Goal: Contribute content: Contribute content

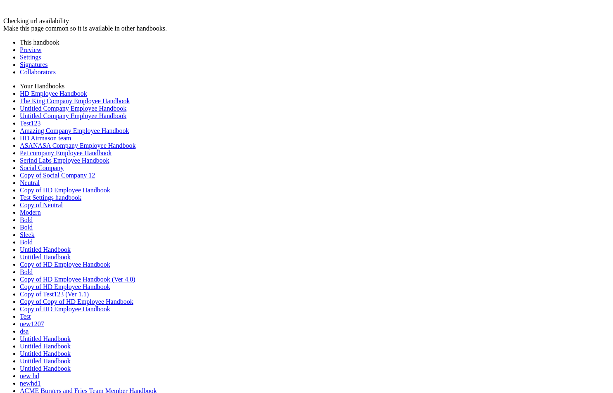
scroll to position [182, 0]
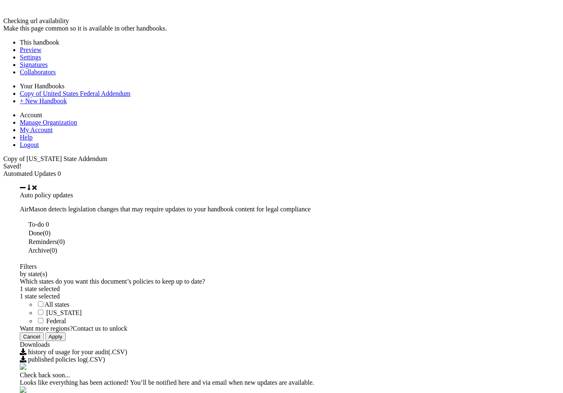
scroll to position [442, 0]
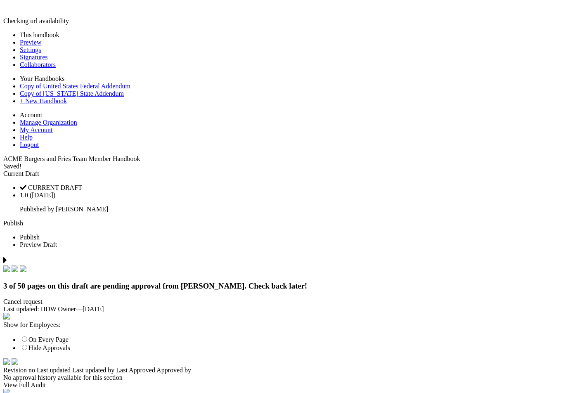
scroll to position [6029, 0]
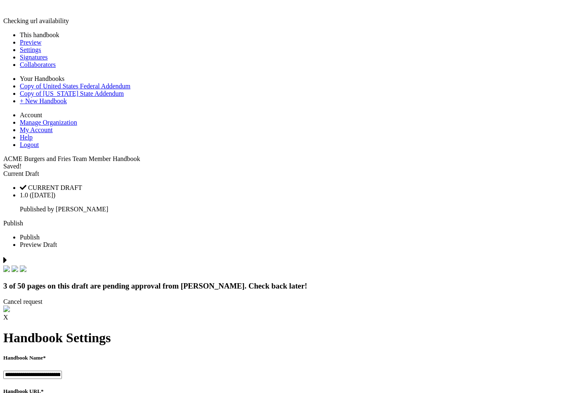
scroll to position [5892, 0]
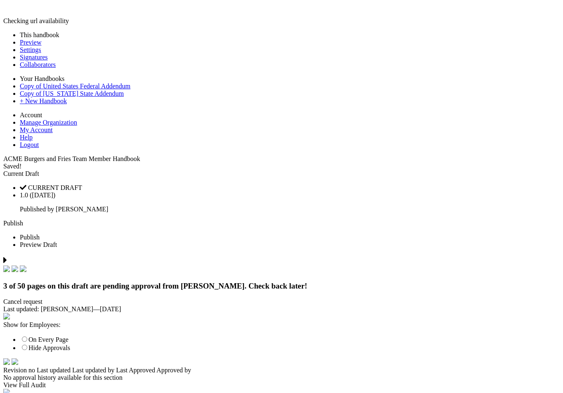
type input "********"
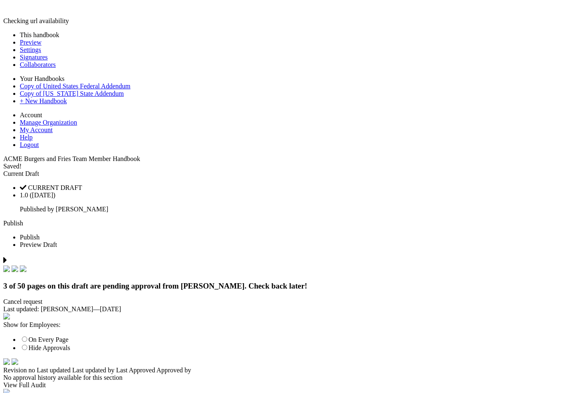
type input "*********"
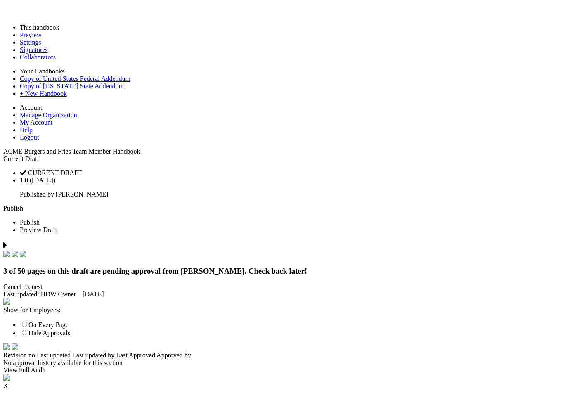
drag, startPoint x: 56, startPoint y: 31, endPoint x: 561, endPoint y: 21, distance: 505.1
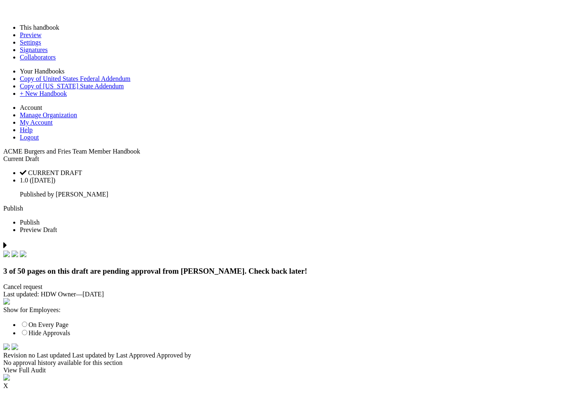
type input "******"
select select "****"
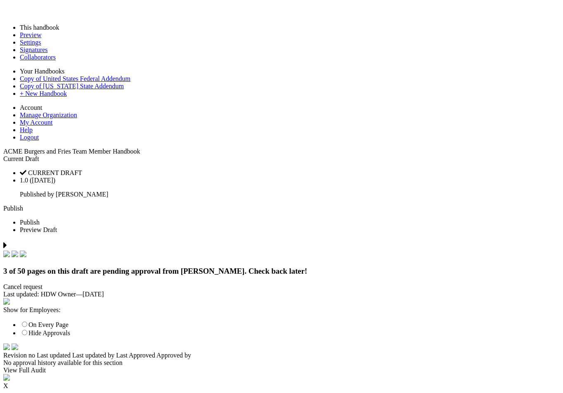
drag, startPoint x: 444, startPoint y: 89, endPoint x: 420, endPoint y: 109, distance: 31.7
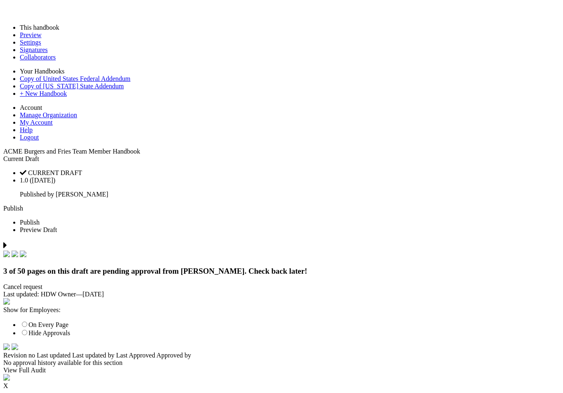
drag, startPoint x: 322, startPoint y: 168, endPoint x: 344, endPoint y: 155, distance: 25.8
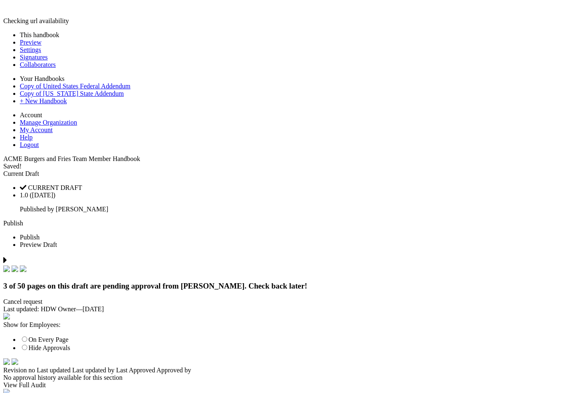
drag, startPoint x: 362, startPoint y: 135, endPoint x: 401, endPoint y: 135, distance: 39.2
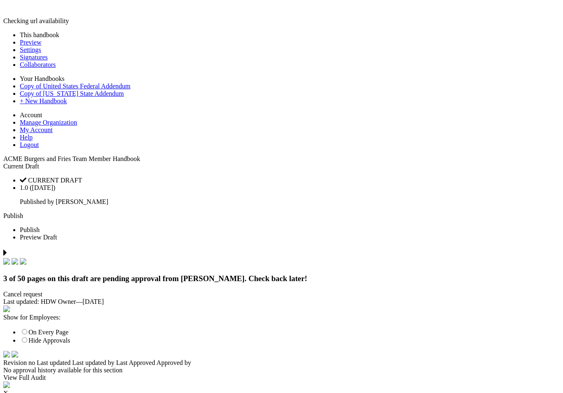
drag, startPoint x: 120, startPoint y: 176, endPoint x: 189, endPoint y: 176, distance: 69.0
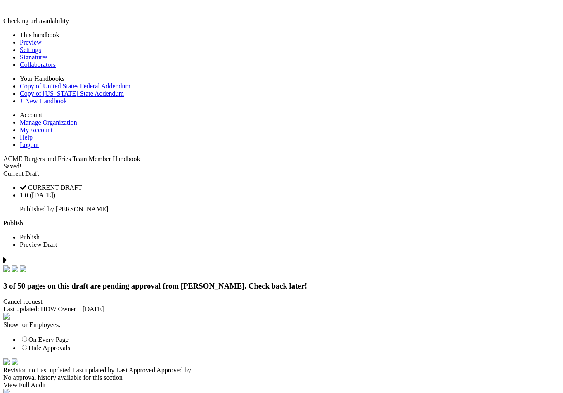
drag, startPoint x: 345, startPoint y: 134, endPoint x: 399, endPoint y: 134, distance: 54.1
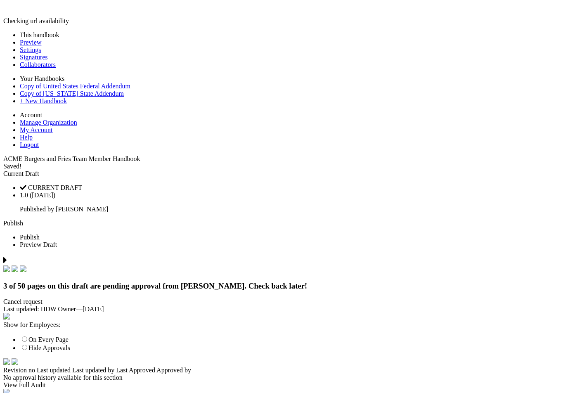
scroll to position [1107, 0]
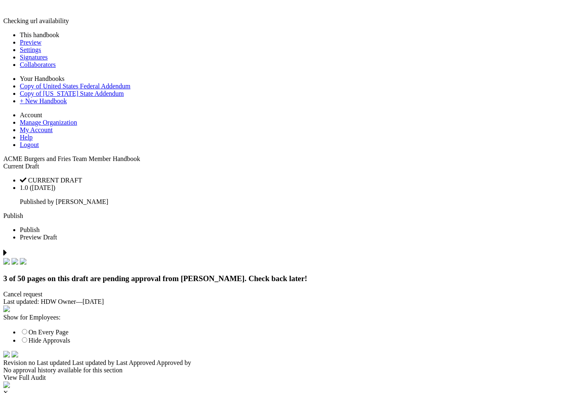
drag, startPoint x: 123, startPoint y: 143, endPoint x: 353, endPoint y: 143, distance: 229.6
drag, startPoint x: 118, startPoint y: 190, endPoint x: 206, endPoint y: 190, distance: 88.4
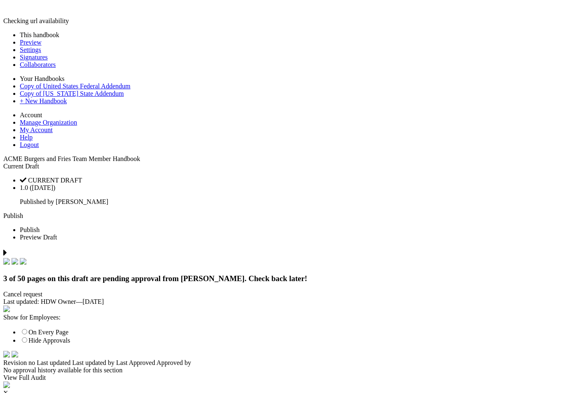
scroll to position [6087, 0]
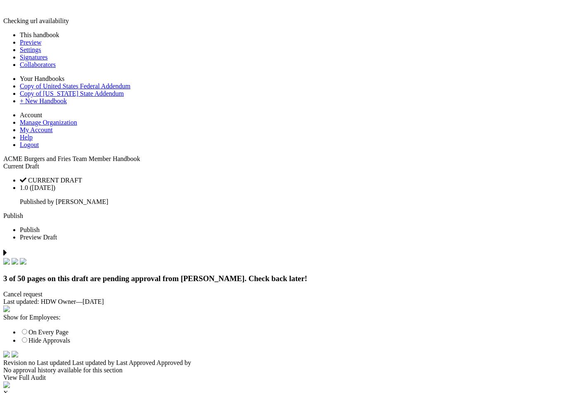
click at [0, 0] on div at bounding box center [0, 0] width 0 height 0
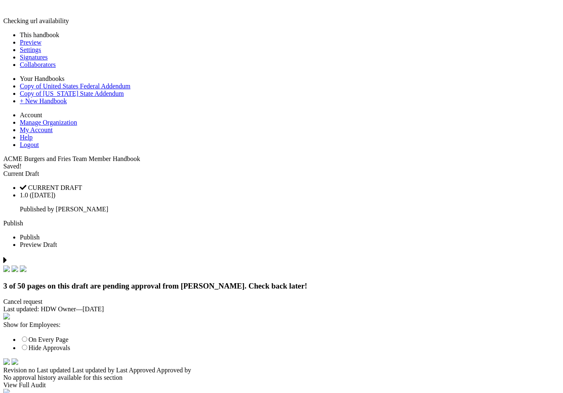
drag, startPoint x: 335, startPoint y: 176, endPoint x: 356, endPoint y: 176, distance: 21.1
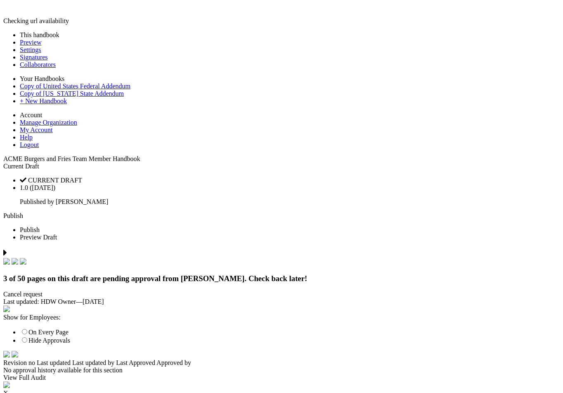
drag, startPoint x: 303, startPoint y: 225, endPoint x: 344, endPoint y: 235, distance: 41.7
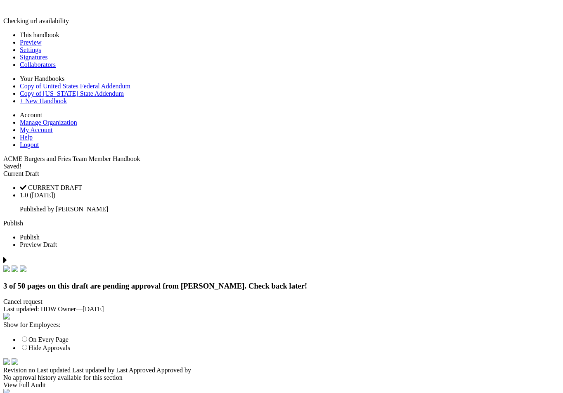
drag, startPoint x: 458, startPoint y: 149, endPoint x: 458, endPoint y: 158, distance: 9.5
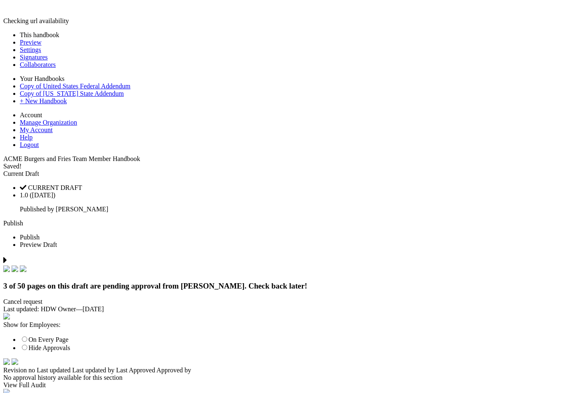
drag, startPoint x: 285, startPoint y: 123, endPoint x: 370, endPoint y: 199, distance: 113.2
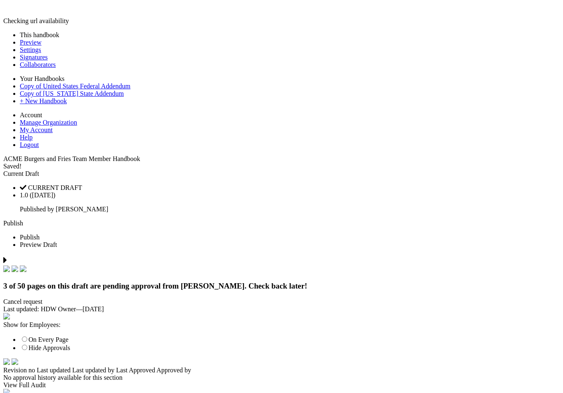
drag, startPoint x: 204, startPoint y: 189, endPoint x: 428, endPoint y: 310, distance: 254.9
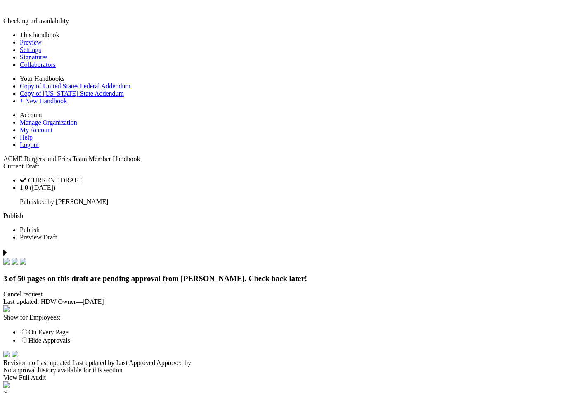
drag, startPoint x: 299, startPoint y: 235, endPoint x: 337, endPoint y: 247, distance: 39.6
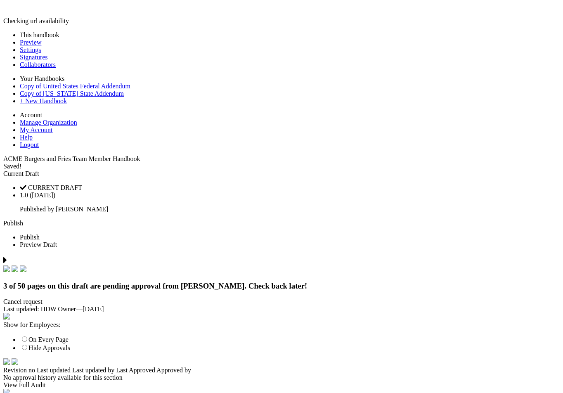
drag, startPoint x: 333, startPoint y: 134, endPoint x: 431, endPoint y: 134, distance: 97.4
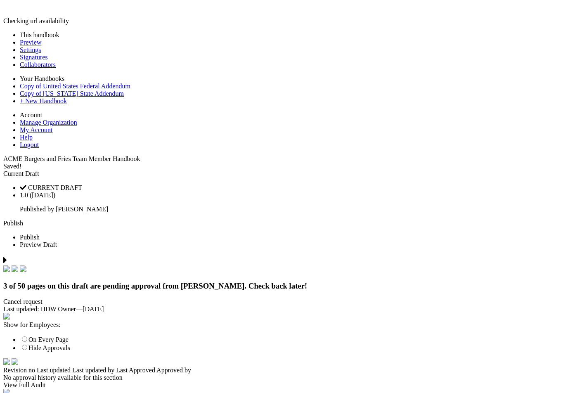
drag, startPoint x: 332, startPoint y: 206, endPoint x: 412, endPoint y: 206, distance: 79.3
drag, startPoint x: 125, startPoint y: 135, endPoint x: 226, endPoint y: 135, distance: 100.8
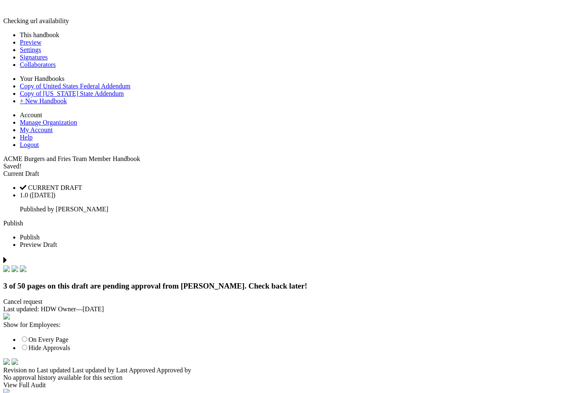
type input "*******"
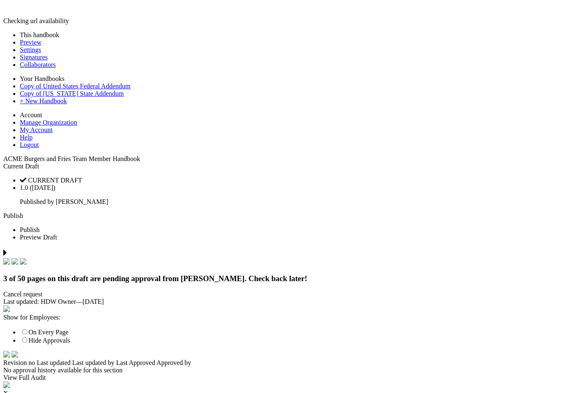
drag, startPoint x: 183, startPoint y: 163, endPoint x: 316, endPoint y: 176, distance: 134.4
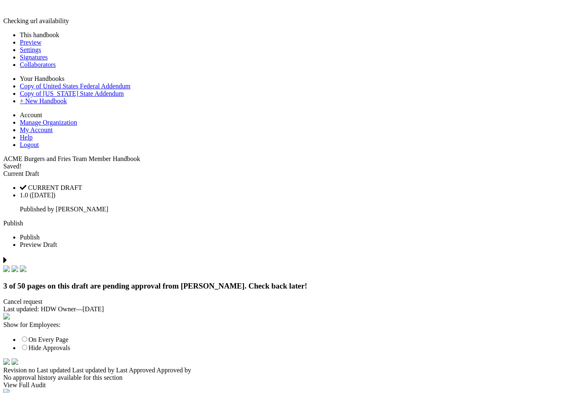
drag, startPoint x: 287, startPoint y: 228, endPoint x: 310, endPoint y: 230, distance: 22.7
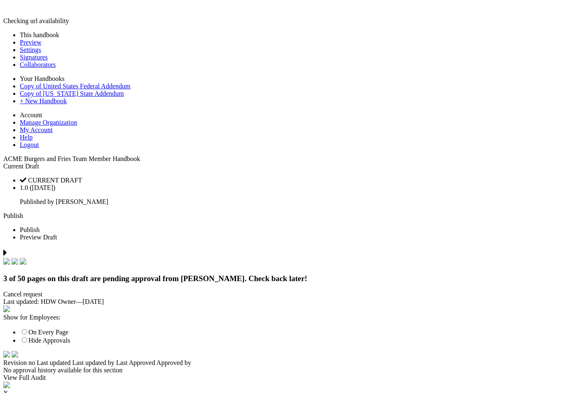
drag, startPoint x: 198, startPoint y: 169, endPoint x: 206, endPoint y: 163, distance: 10.7
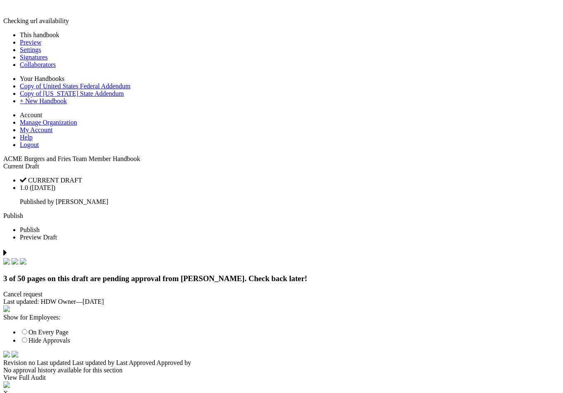
drag, startPoint x: 448, startPoint y: 88, endPoint x: 434, endPoint y: 105, distance: 22.1
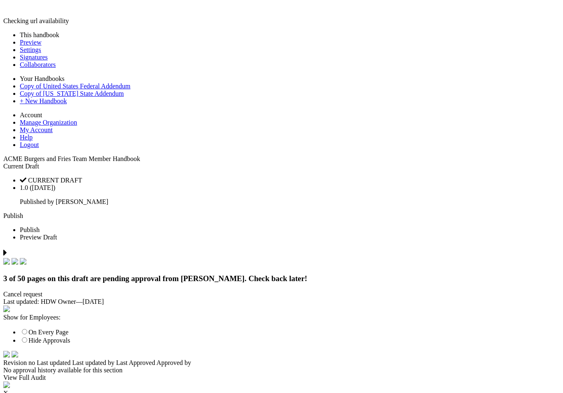
drag, startPoint x: 445, startPoint y: 89, endPoint x: 446, endPoint y: 100, distance: 11.2
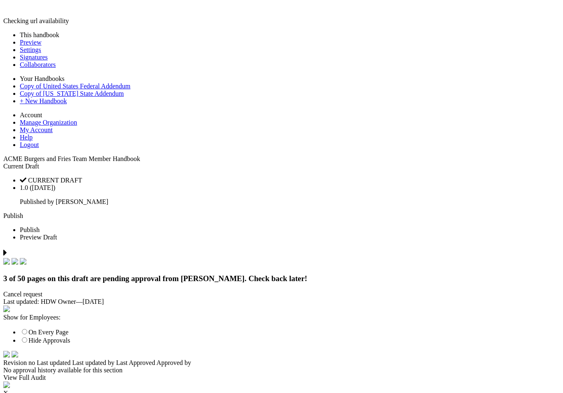
drag, startPoint x: 230, startPoint y: 105, endPoint x: 245, endPoint y: 105, distance: 14.9
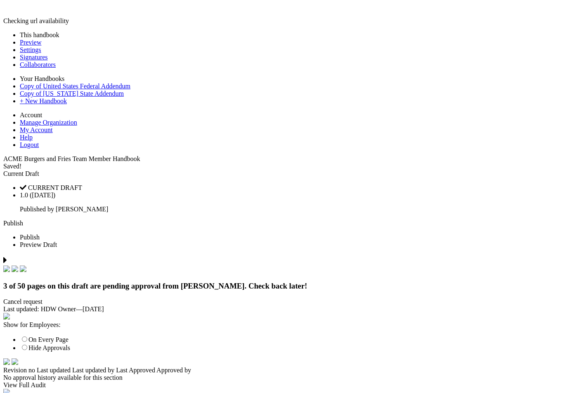
scroll to position [38869, 0]
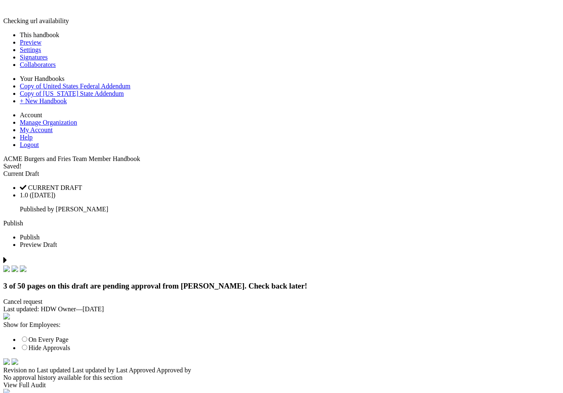
drag, startPoint x: 297, startPoint y: 166, endPoint x: 315, endPoint y: 178, distance: 21.7
